Goal: Book appointment/travel/reservation

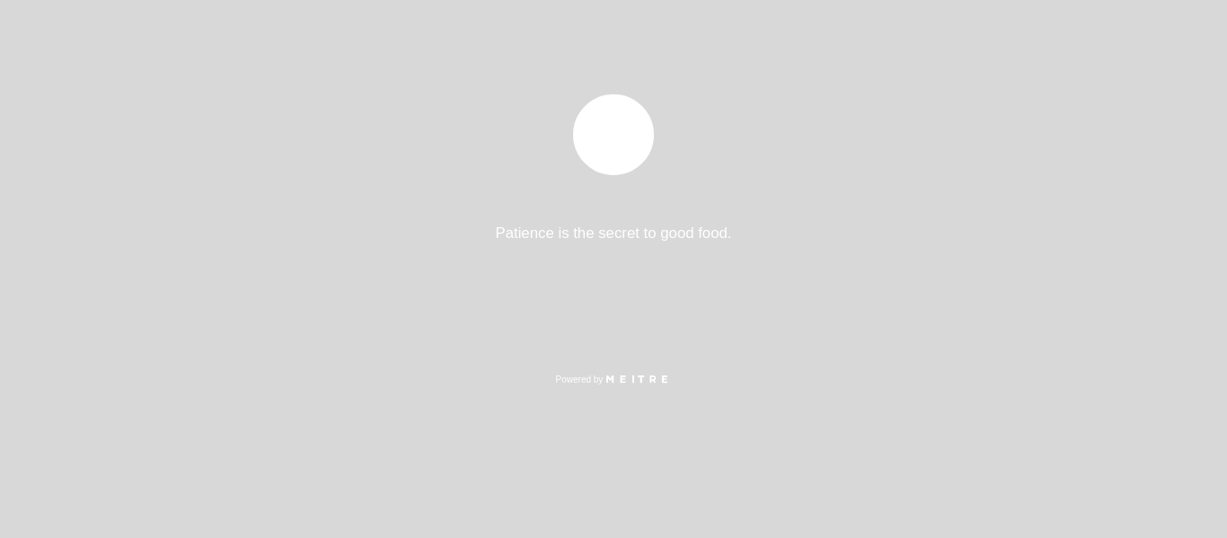
select select "es"
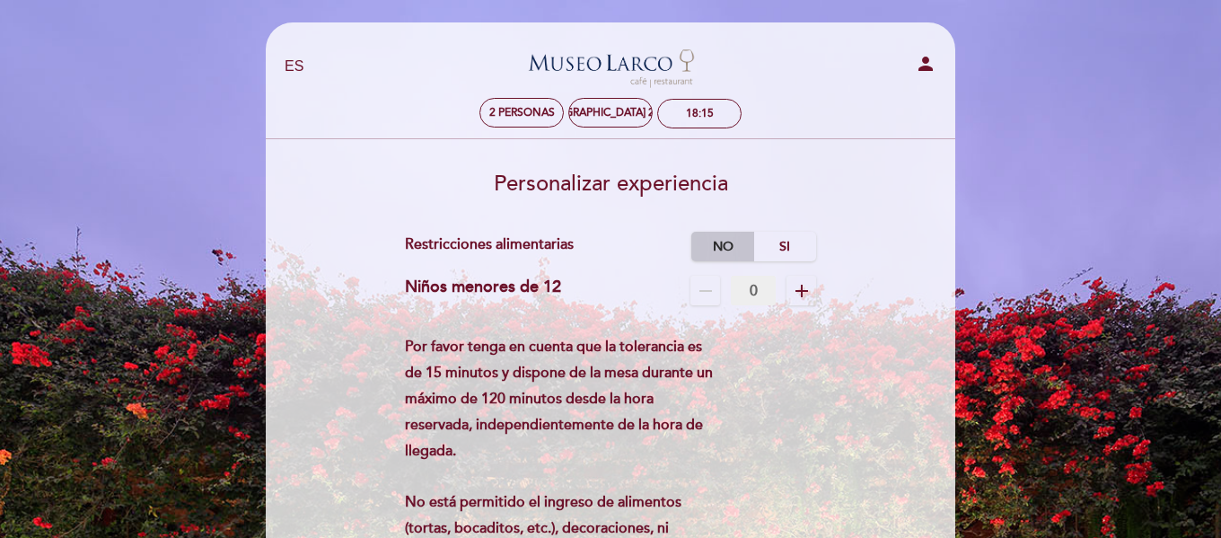
click at [711, 249] on label "No" at bounding box center [722, 247] width 63 height 30
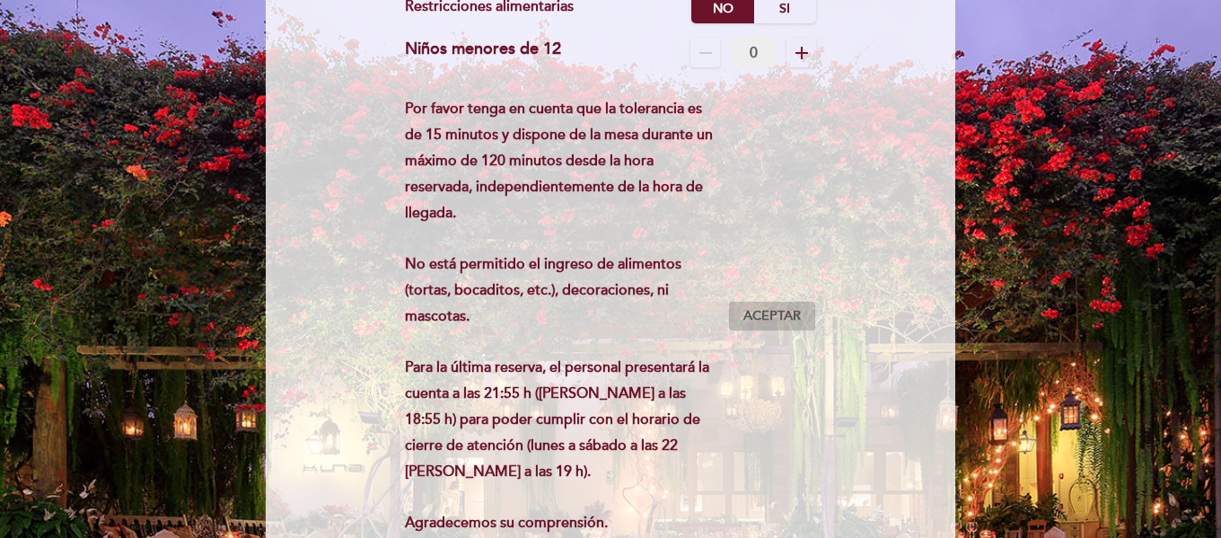
scroll to position [269, 0]
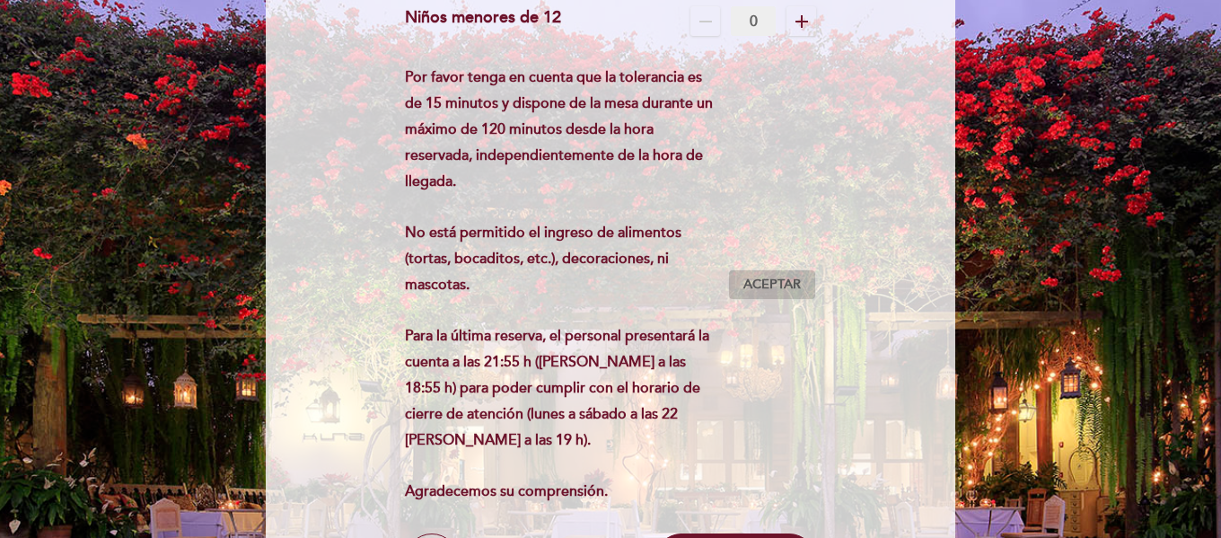
click at [775, 285] on span "Aceptar" at bounding box center [772, 285] width 57 height 19
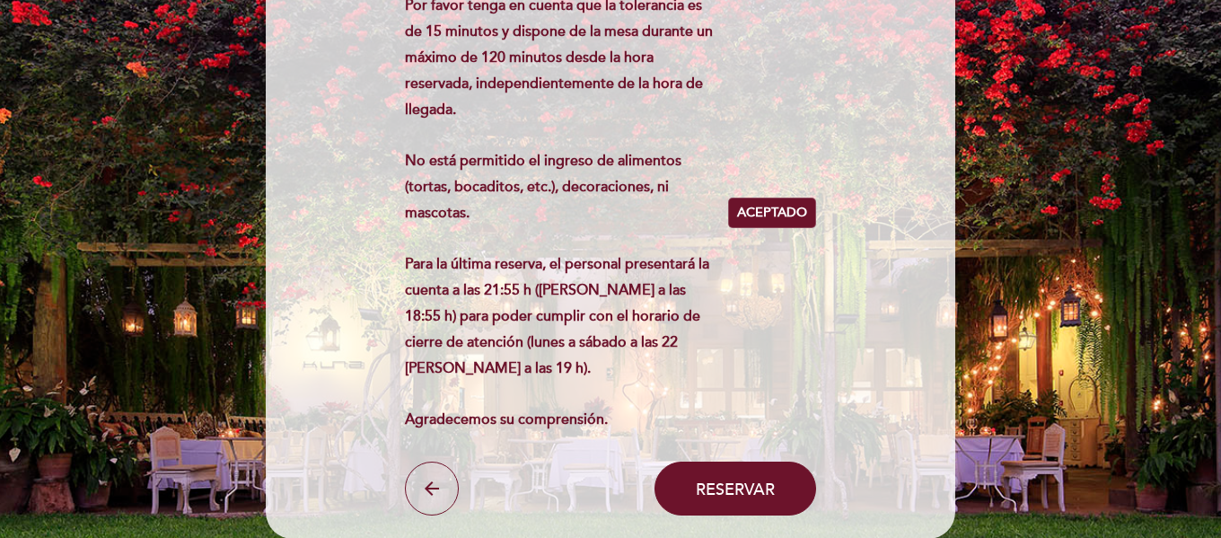
scroll to position [489, 0]
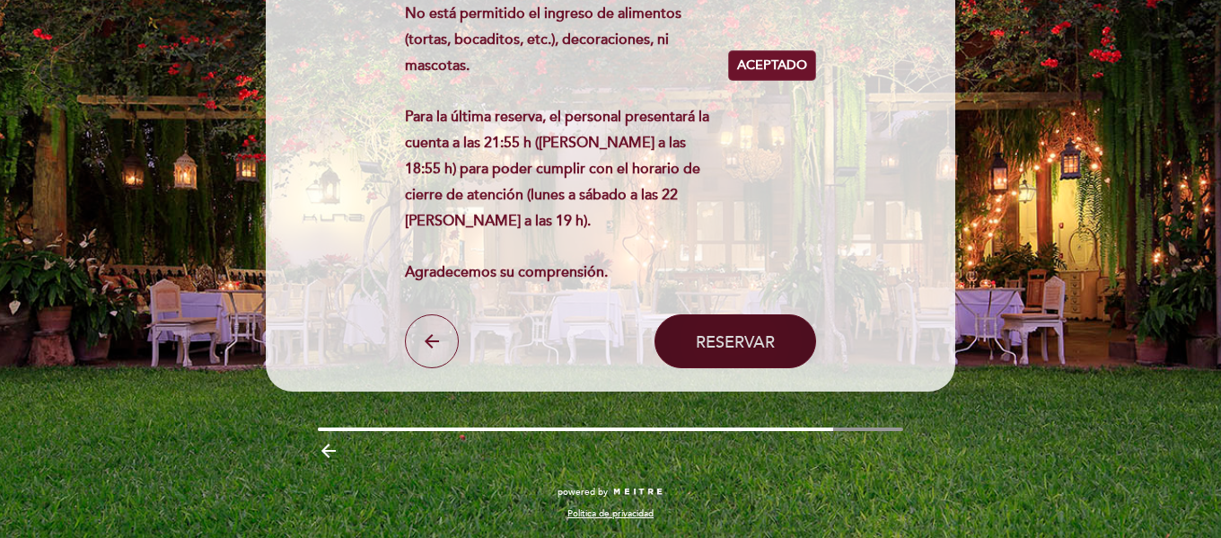
click at [721, 367] on button "Reservar" at bounding box center [736, 341] width 162 height 54
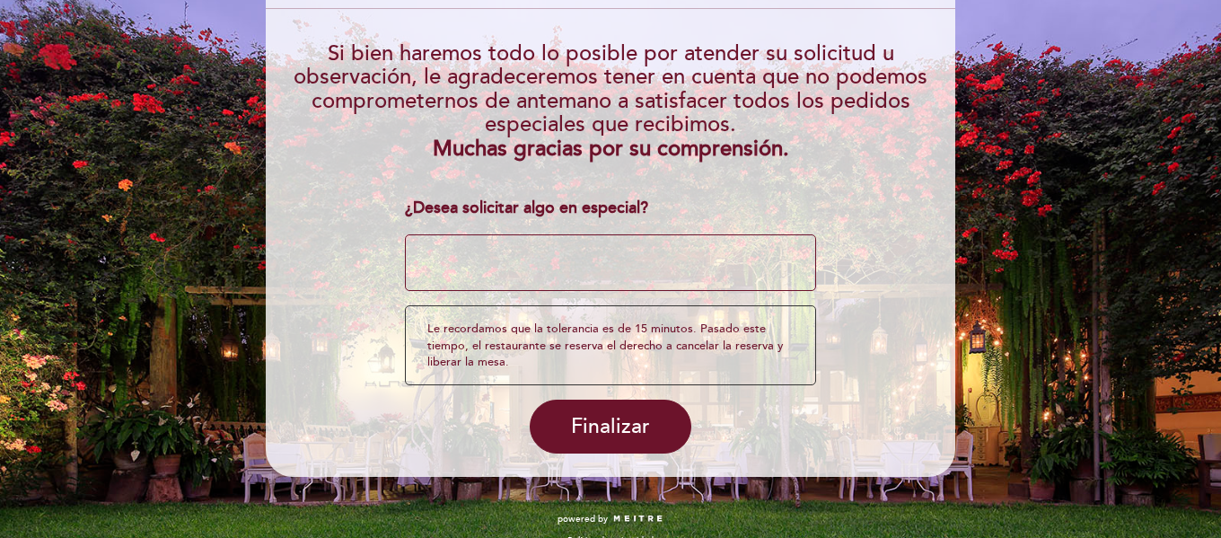
scroll to position [207, 0]
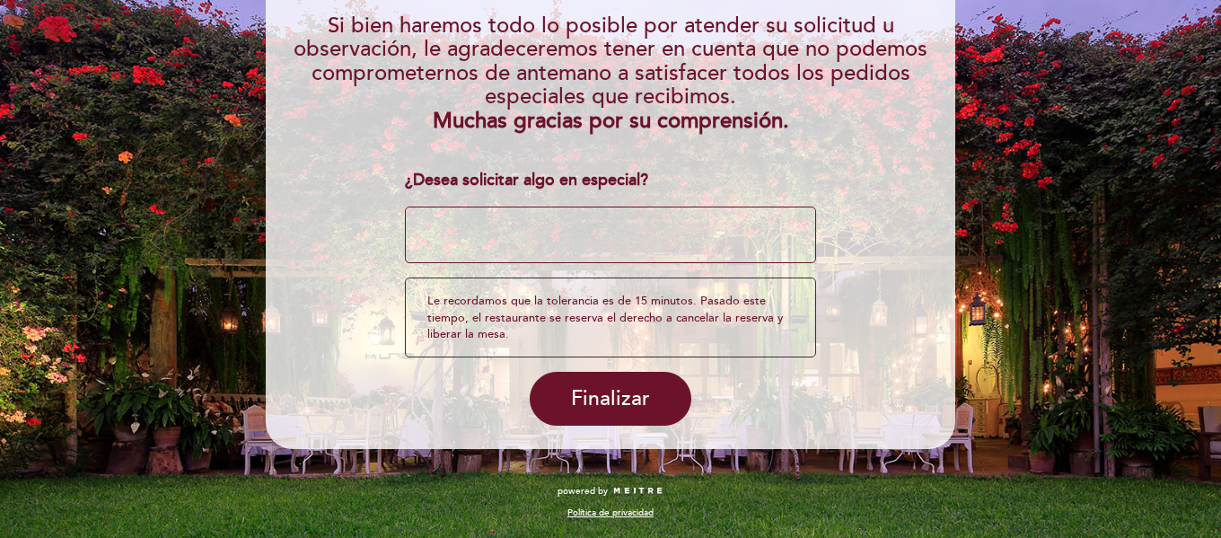
click at [621, 295] on div "Le recordamos que la tolerancia es de 15 minutos. Pasado este tiempo, el restau…" at bounding box center [611, 317] width 412 height 80
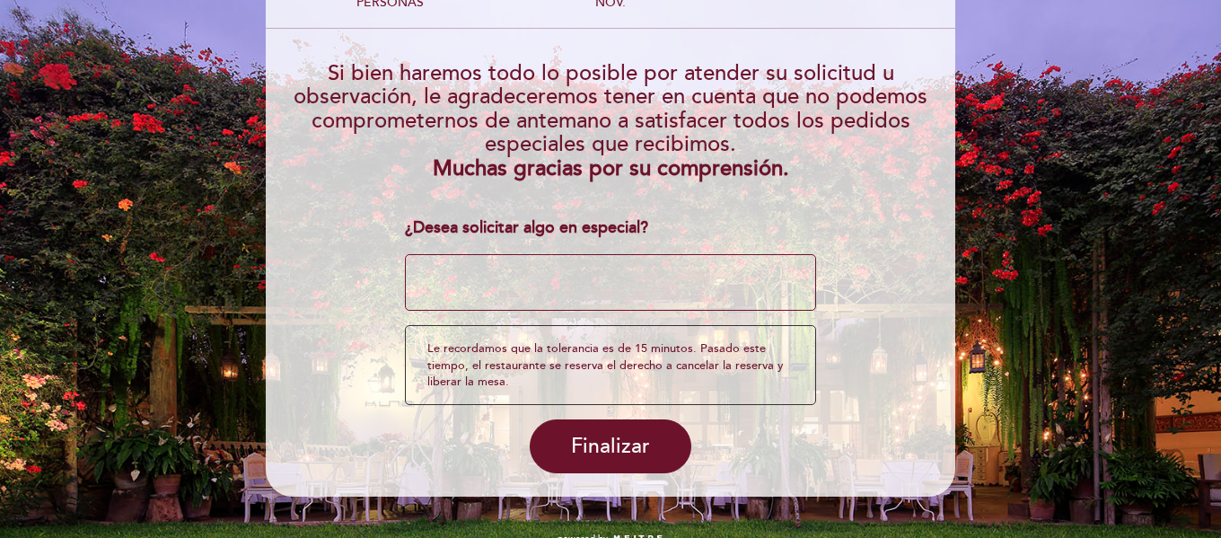
scroll to position [180, 0]
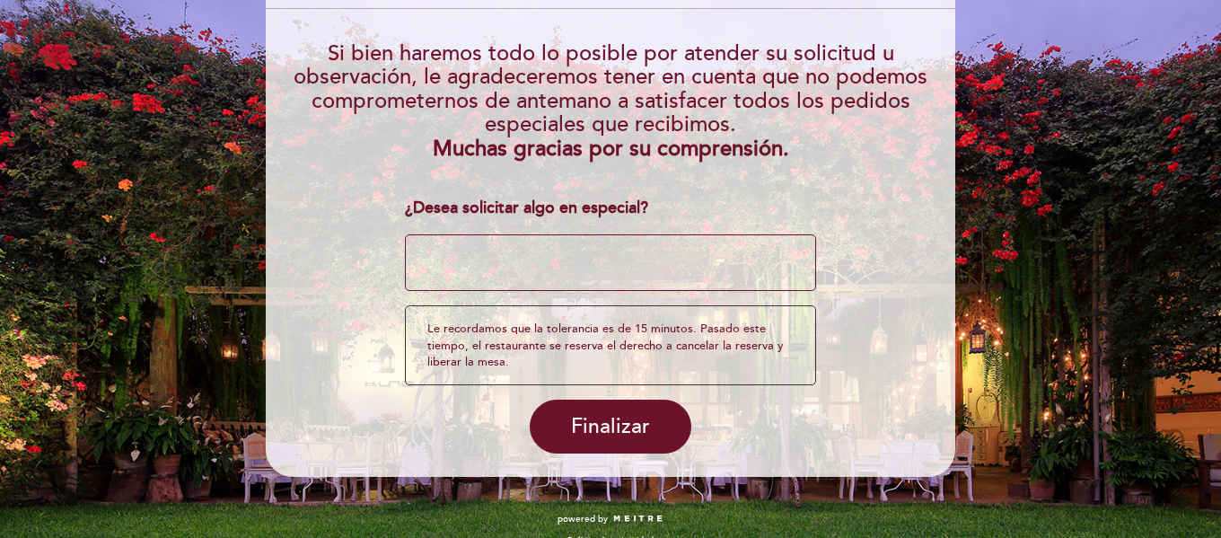
click at [535, 284] on textarea at bounding box center [611, 262] width 412 height 57
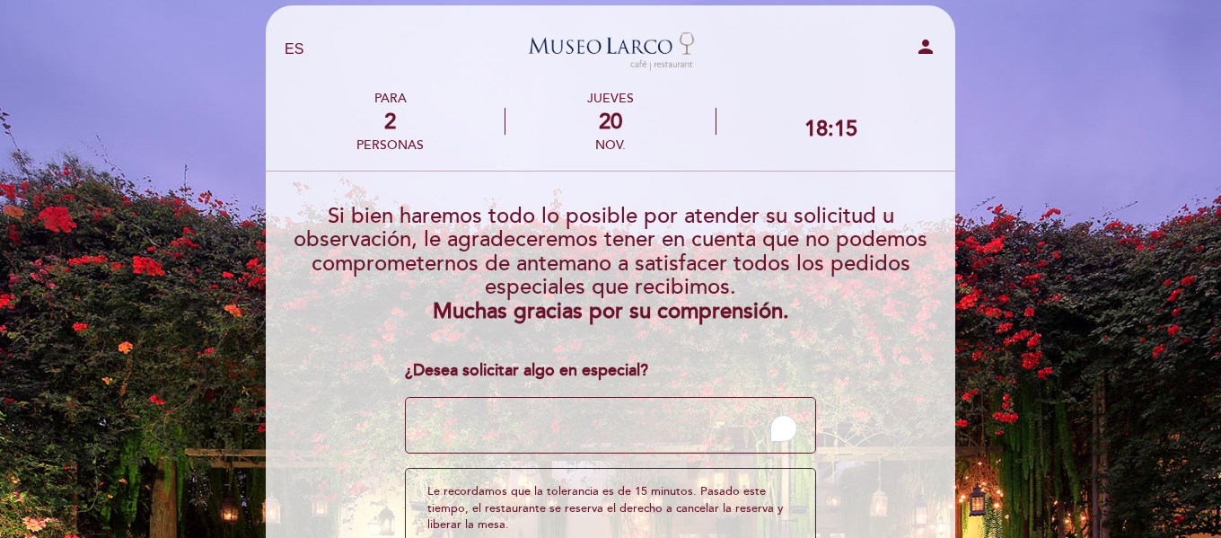
scroll to position [0, 0]
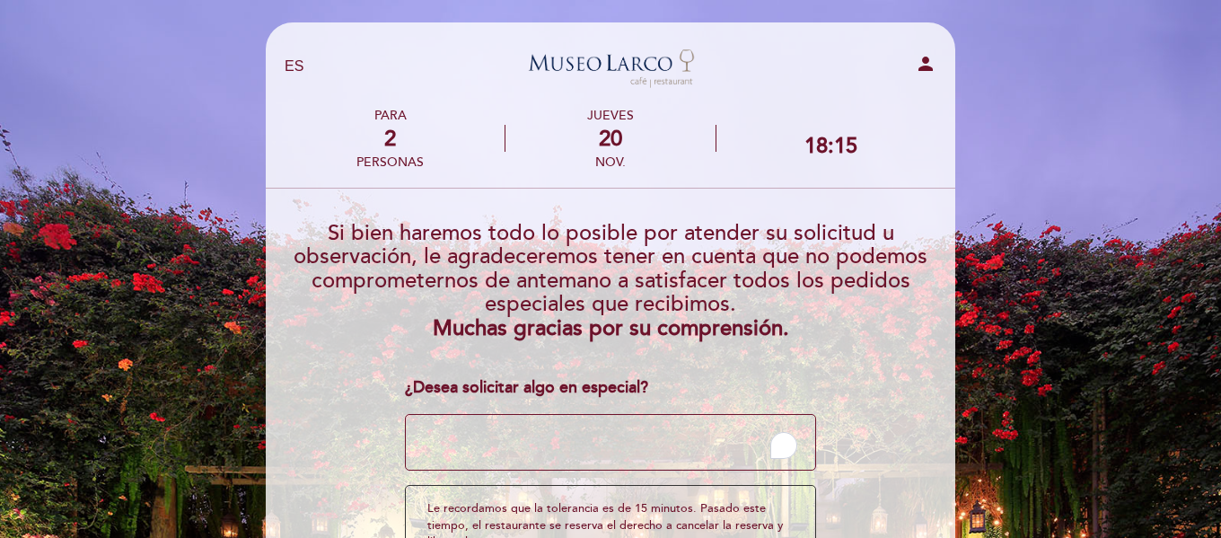
click at [925, 64] on icon "person" at bounding box center [926, 64] width 22 height 22
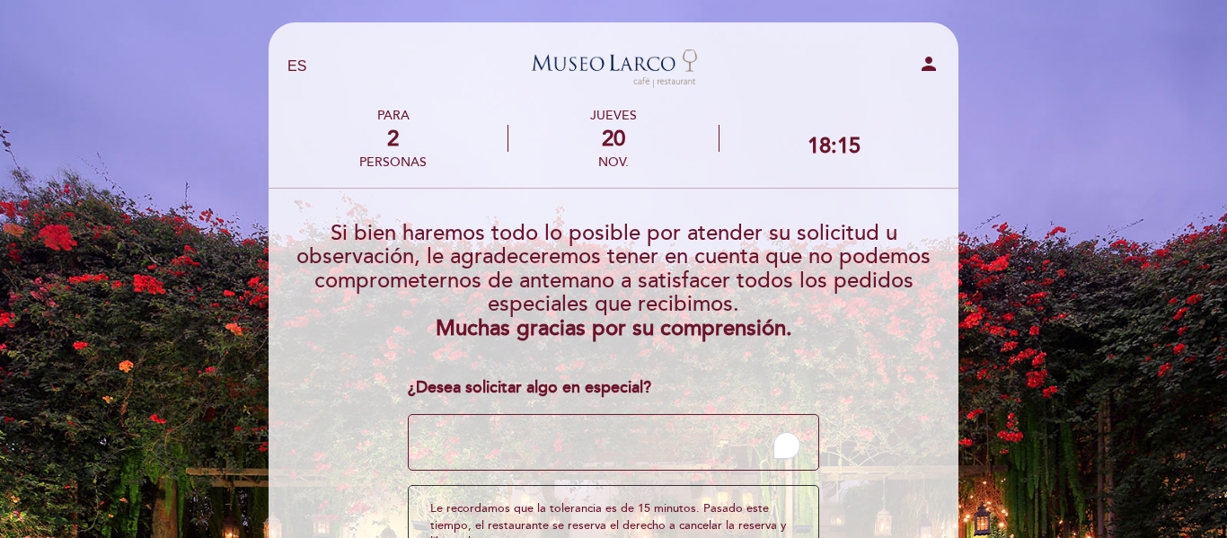
select select "es"
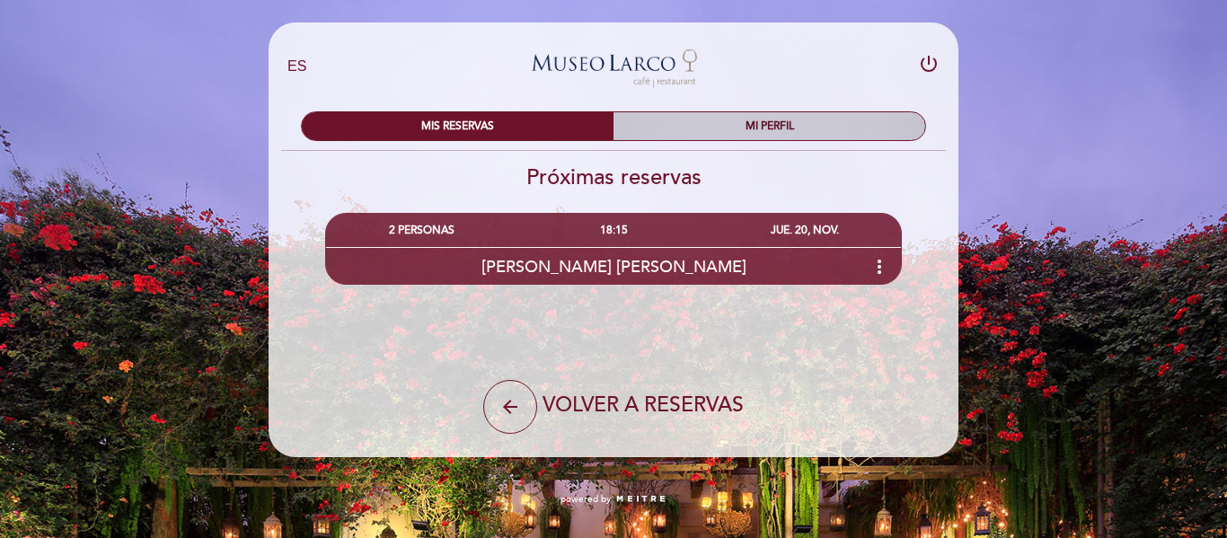
click at [871, 126] on div "MI PERFIL" at bounding box center [769, 126] width 312 height 28
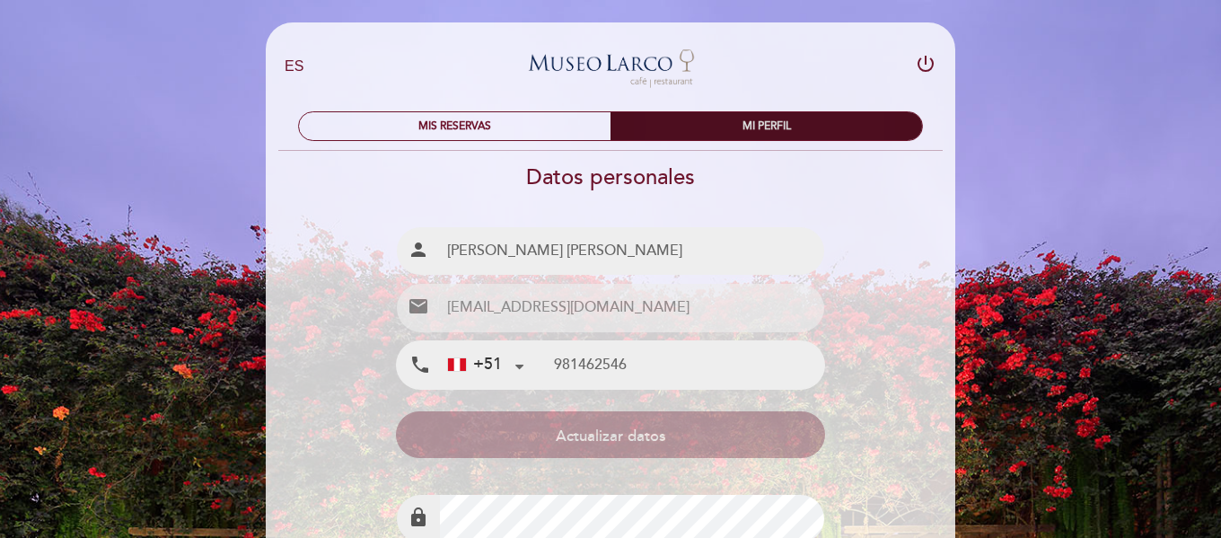
type input "981 462 546"
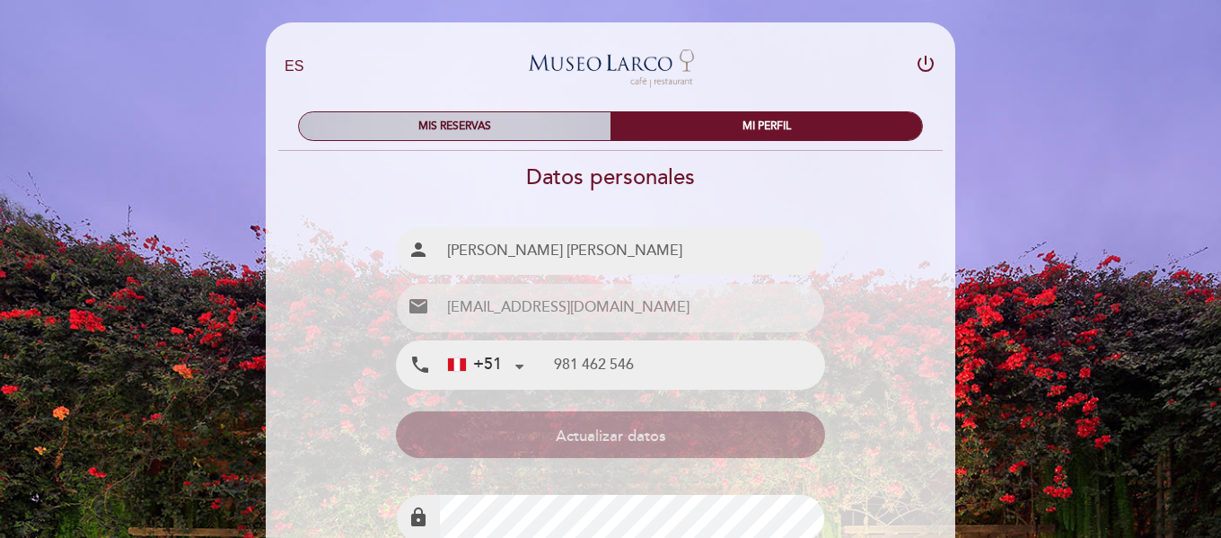
click at [540, 128] on div "MIS RESERVAS" at bounding box center [455, 126] width 312 height 28
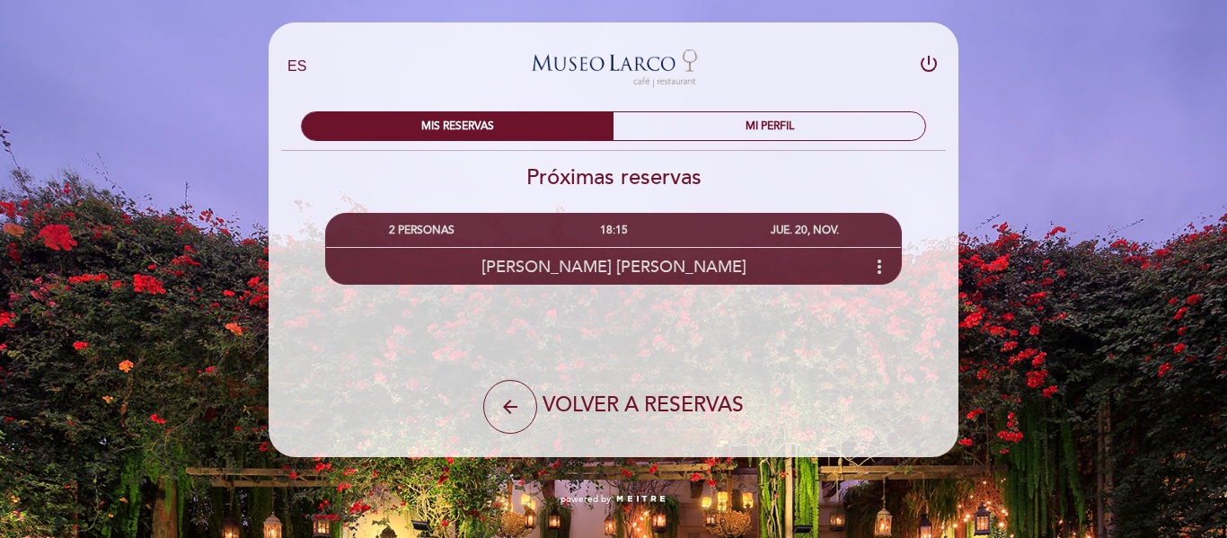
click at [871, 260] on icon "more_vert" at bounding box center [879, 267] width 22 height 22
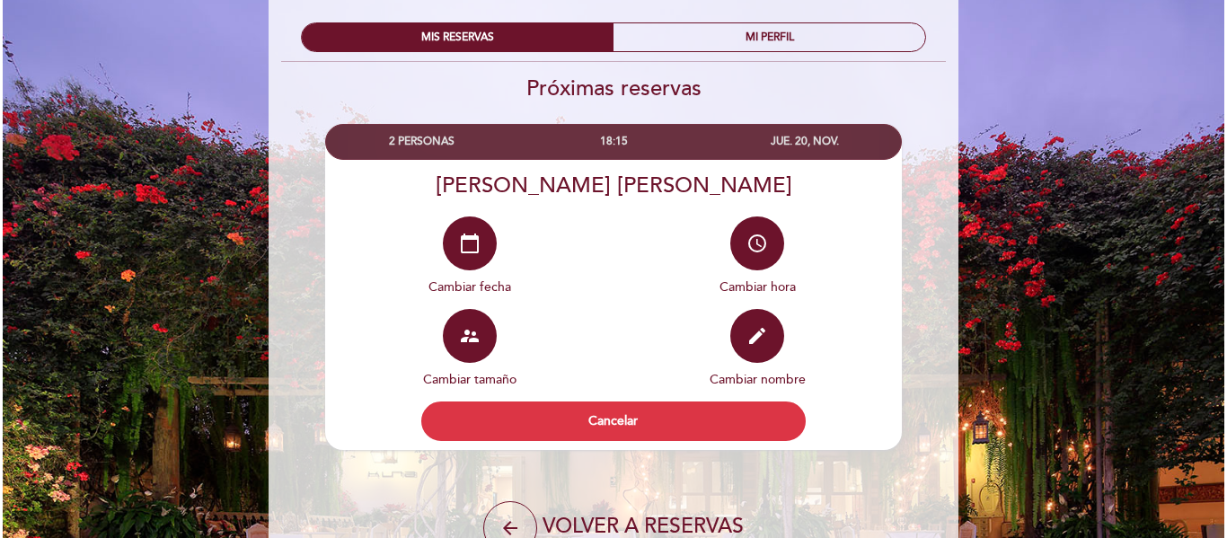
scroll to position [90, 0]
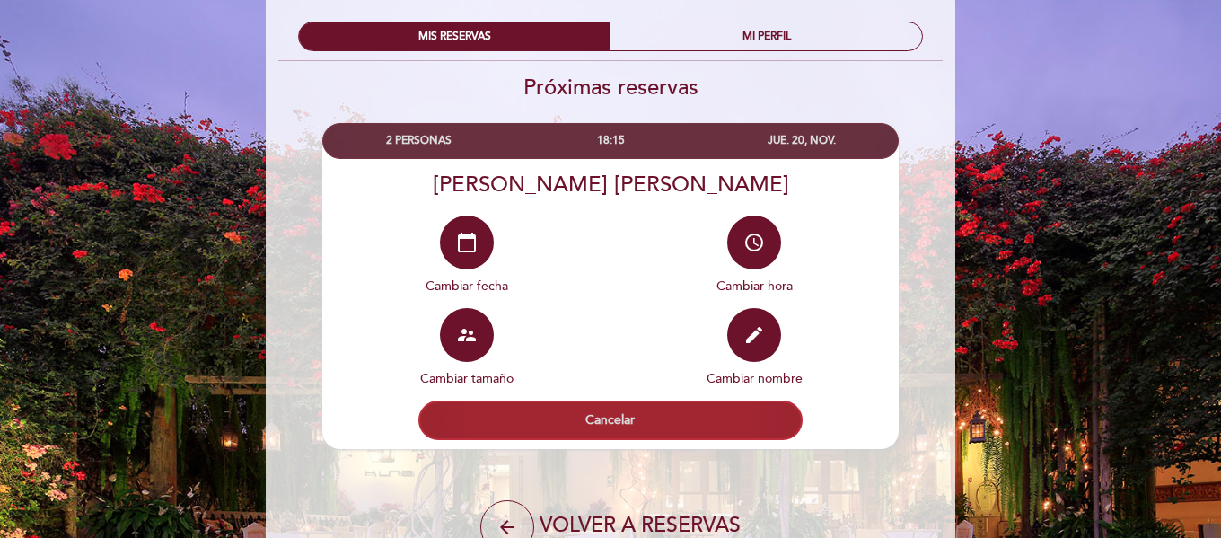
click at [618, 425] on button "Cancelar" at bounding box center [610, 421] width 384 height 40
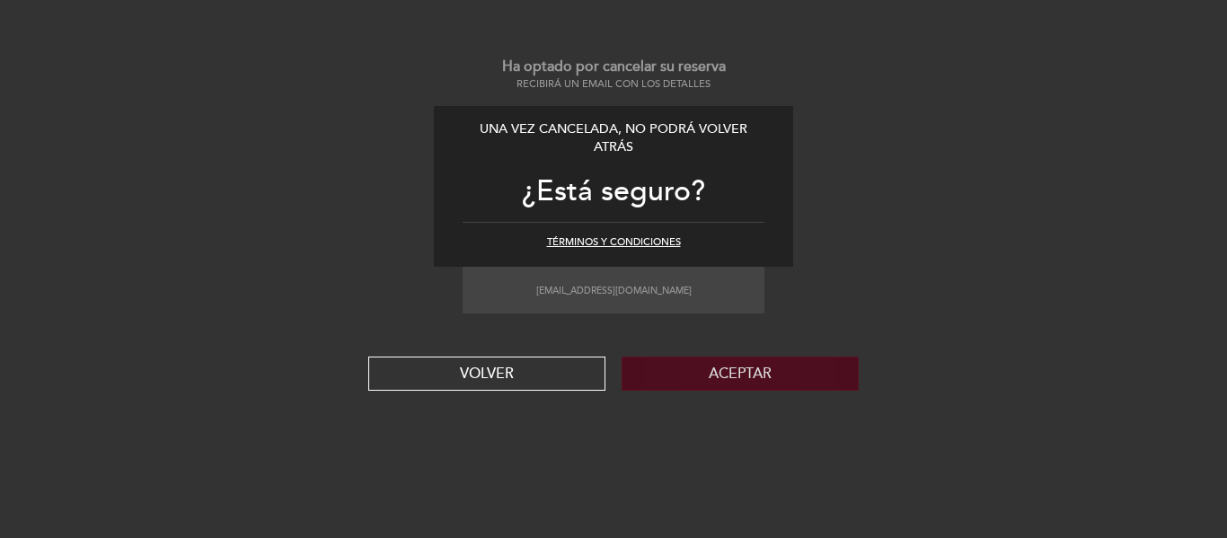
click at [684, 390] on button "Aceptar" at bounding box center [739, 373] width 237 height 34
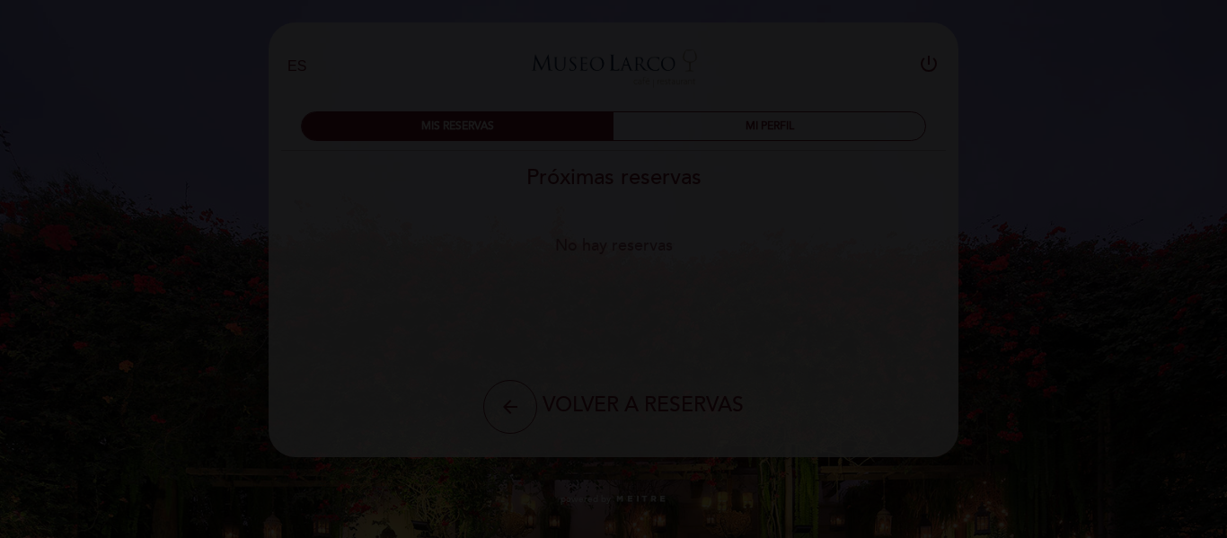
scroll to position [0, 0]
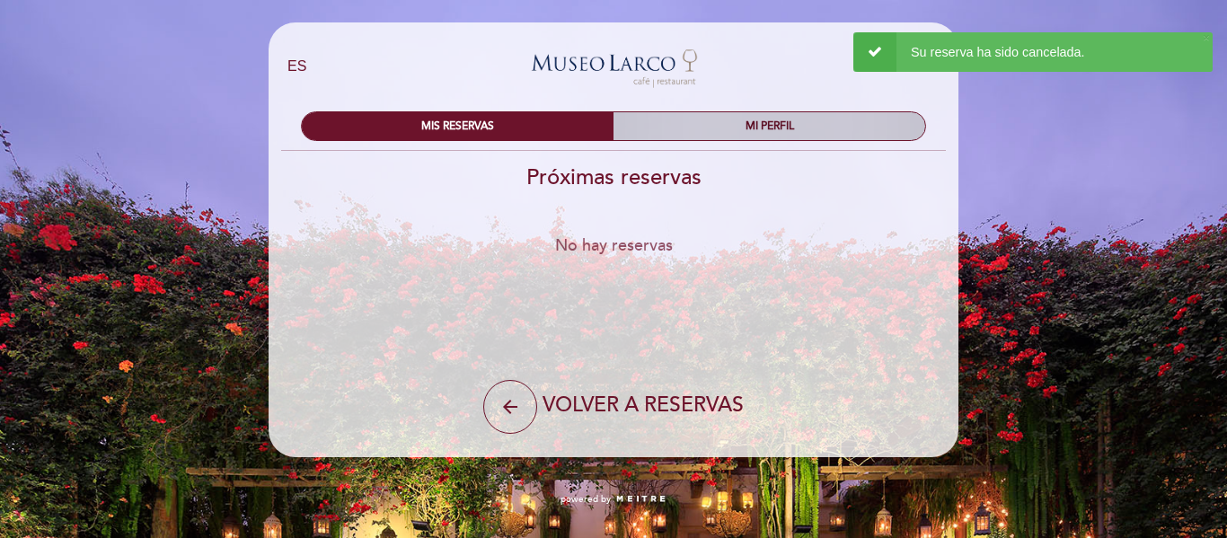
click at [717, 118] on div "MI PERFIL" at bounding box center [769, 126] width 312 height 28
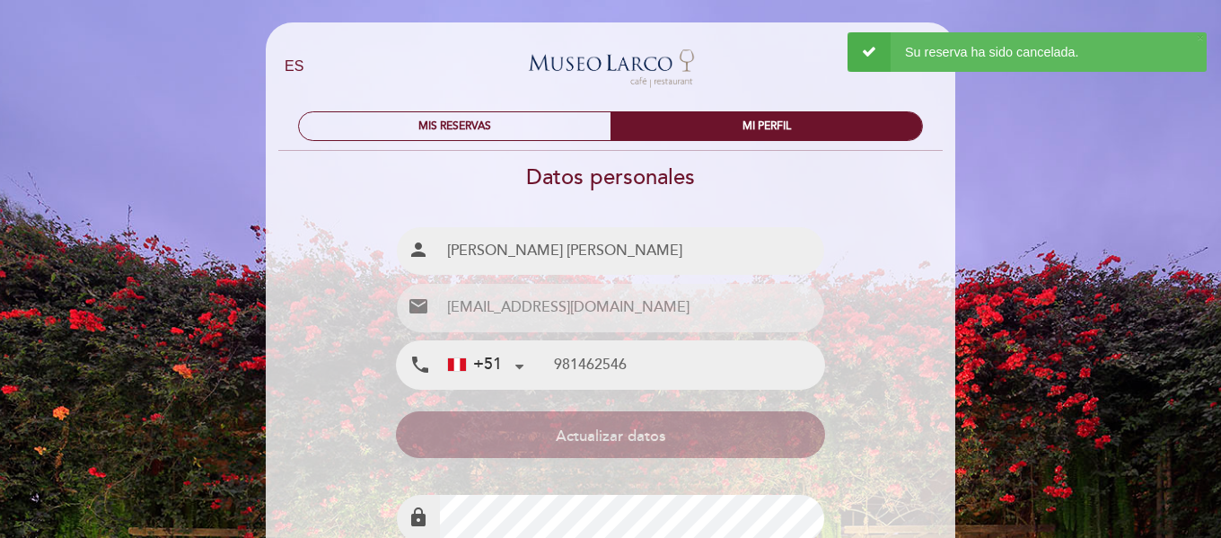
click at [533, 143] on div "MIS RESERVAS MI PERFIL" at bounding box center [611, 124] width 652 height 53
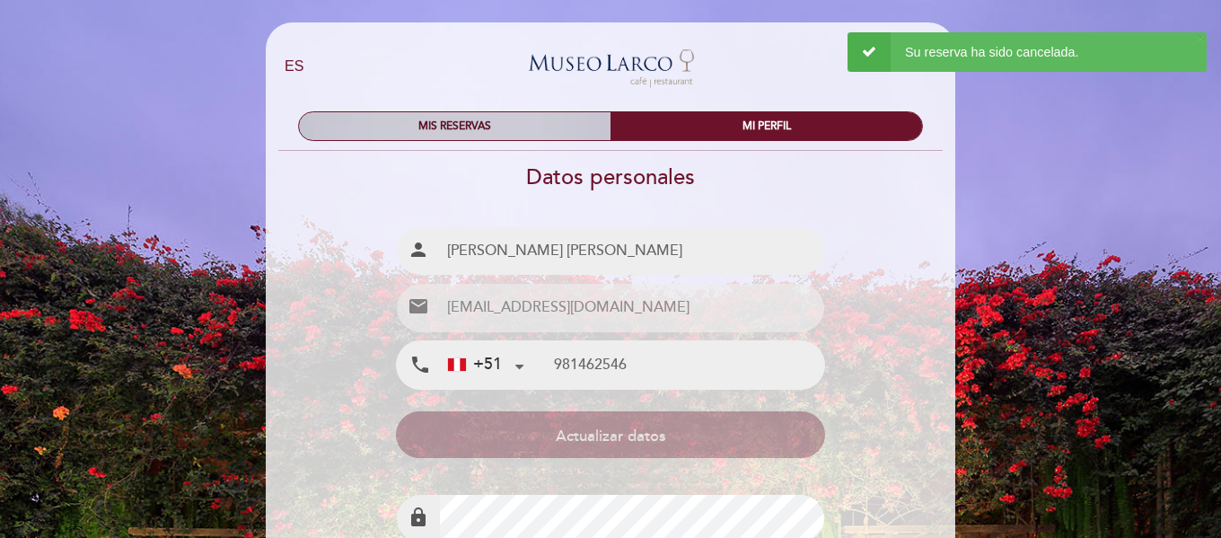
click at [535, 129] on div "MIS RESERVAS" at bounding box center [455, 126] width 312 height 28
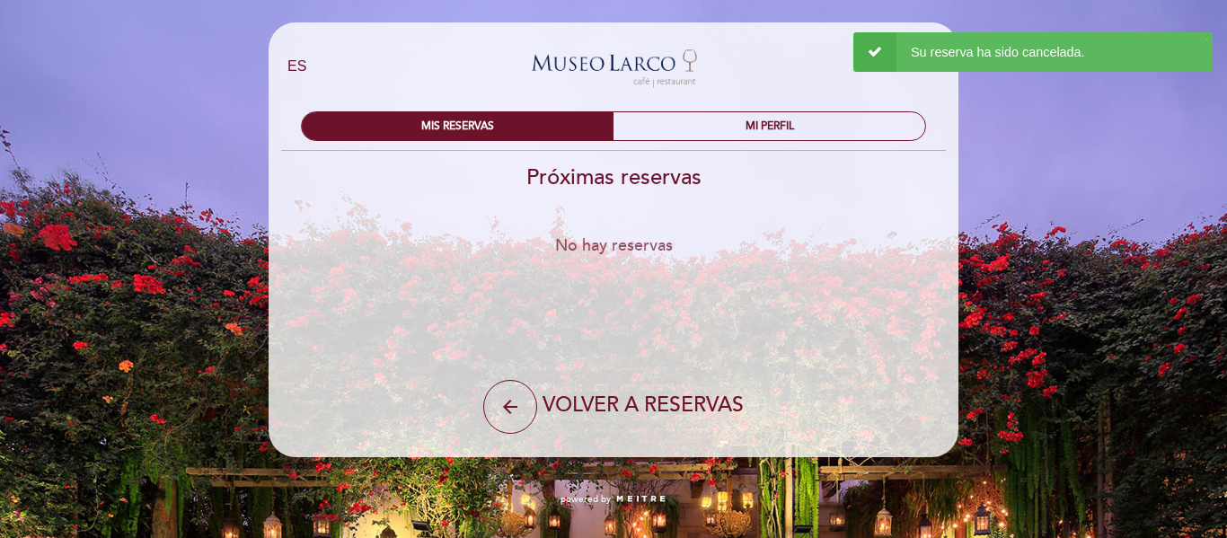
select select "es"
